Goal: Use online tool/utility: Utilize a website feature to perform a specific function

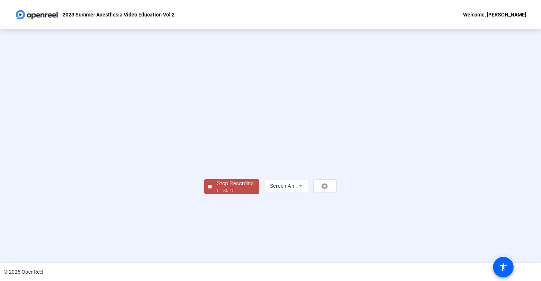
scroll to position [15, 0]
click at [217, 188] on div "Stop Recording" at bounding box center [235, 183] width 37 height 8
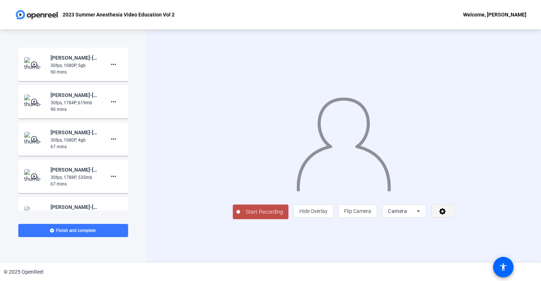
click at [454, 220] on span at bounding box center [443, 211] width 23 height 18
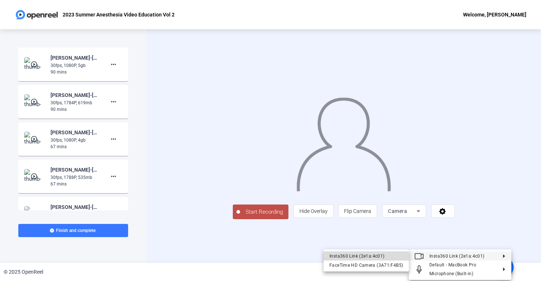
click at [369, 257] on div "Insta360 Link (2e1a:4c01)" at bounding box center [366, 256] width 74 height 9
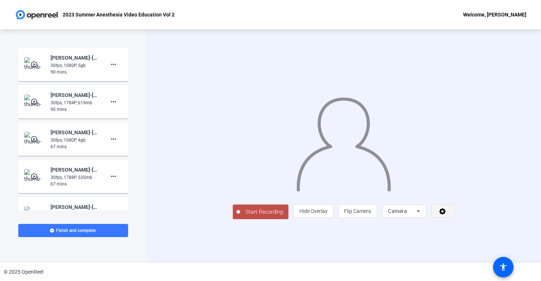
click at [454, 220] on span at bounding box center [443, 211] width 23 height 18
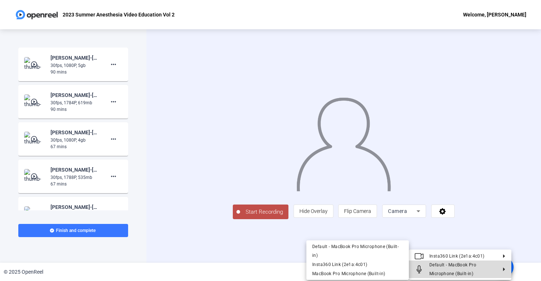
click at [465, 267] on span "Default - MacBook Pro Microphone (Built-in)" at bounding box center [452, 269] width 47 height 14
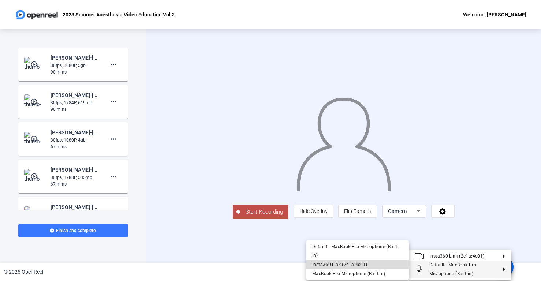
click at [362, 265] on span "Insta360 Link (2e1a:4c01)" at bounding box center [339, 264] width 55 height 5
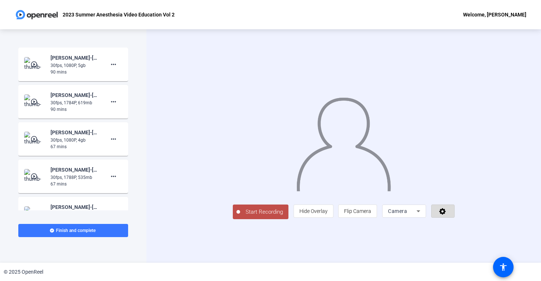
click at [446, 215] on icon at bounding box center [442, 211] width 7 height 7
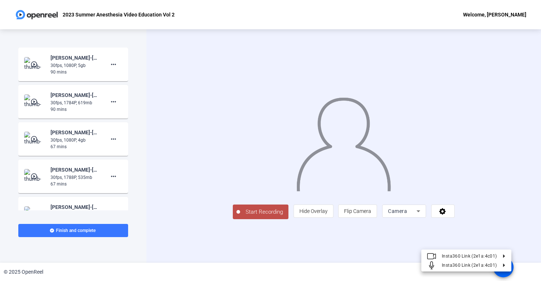
click at [473, 245] on div at bounding box center [270, 140] width 541 height 281
click at [423, 216] on icon at bounding box center [418, 211] width 9 height 9
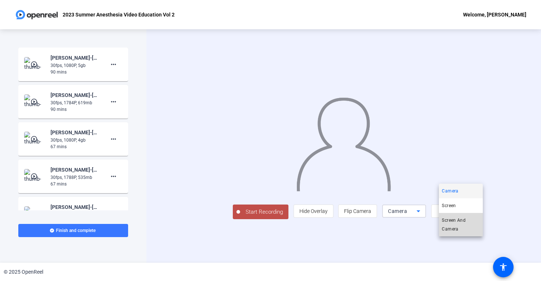
click at [465, 230] on span "Screen And Camera" at bounding box center [461, 225] width 38 height 18
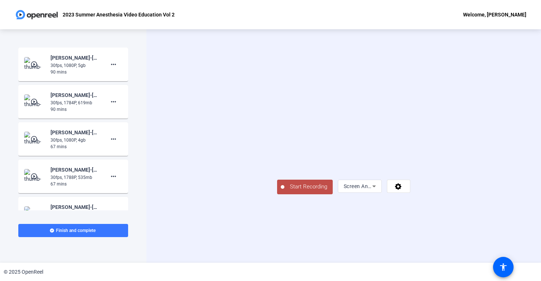
click at [284, 191] on span "Start Recording" at bounding box center [308, 187] width 48 height 8
